Goal: Complete application form: Complete application form

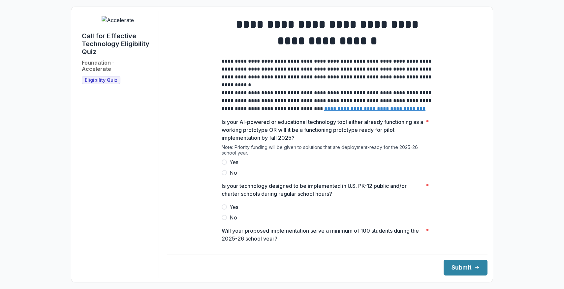
click at [228, 166] on label "Yes" at bounding box center [327, 162] width 211 height 8
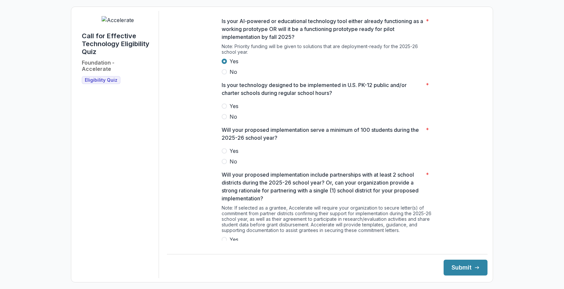
click at [236, 110] on span "Yes" at bounding box center [234, 106] width 9 height 8
click at [230, 155] on span "Yes" at bounding box center [234, 151] width 9 height 8
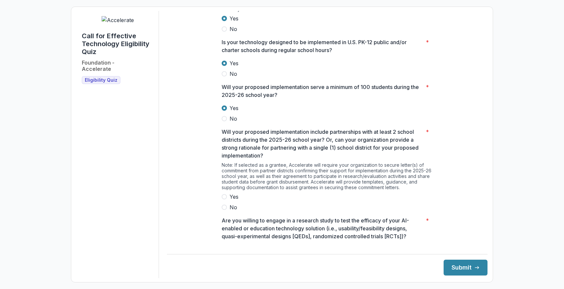
scroll to position [195, 0]
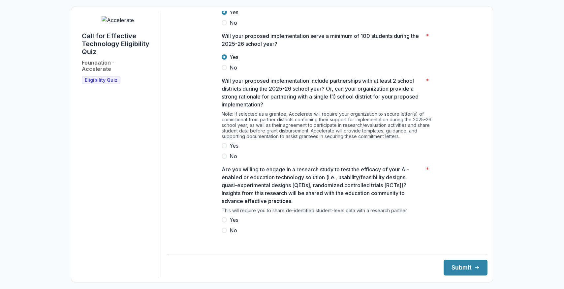
click at [236, 150] on span "Yes" at bounding box center [234, 146] width 9 height 8
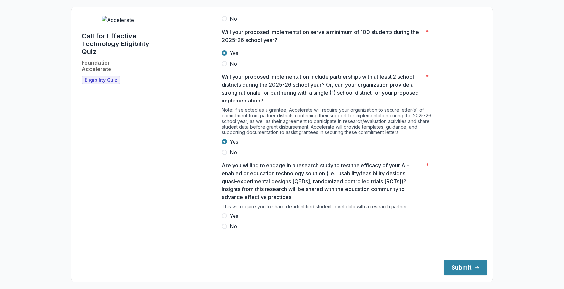
scroll to position [199, 0]
click at [232, 219] on span "Yes" at bounding box center [234, 216] width 9 height 8
click at [462, 265] on button "Submit" at bounding box center [466, 268] width 44 height 16
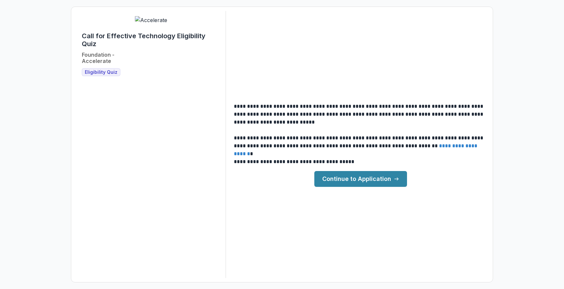
click at [377, 181] on link "Continue to Application" at bounding box center [361, 179] width 93 height 16
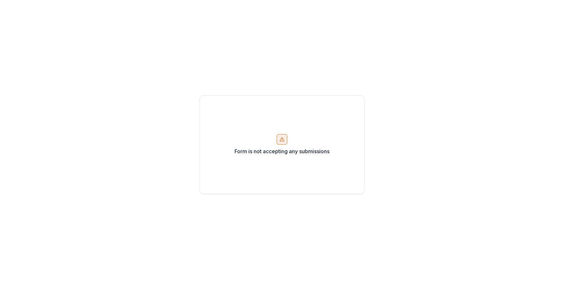
click at [285, 139] on div at bounding box center [282, 139] width 11 height 11
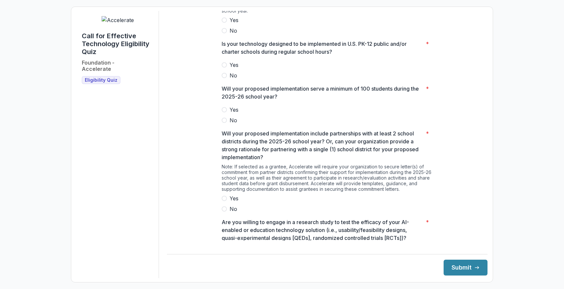
scroll to position [199, 0]
